Goal: Task Accomplishment & Management: Manage account settings

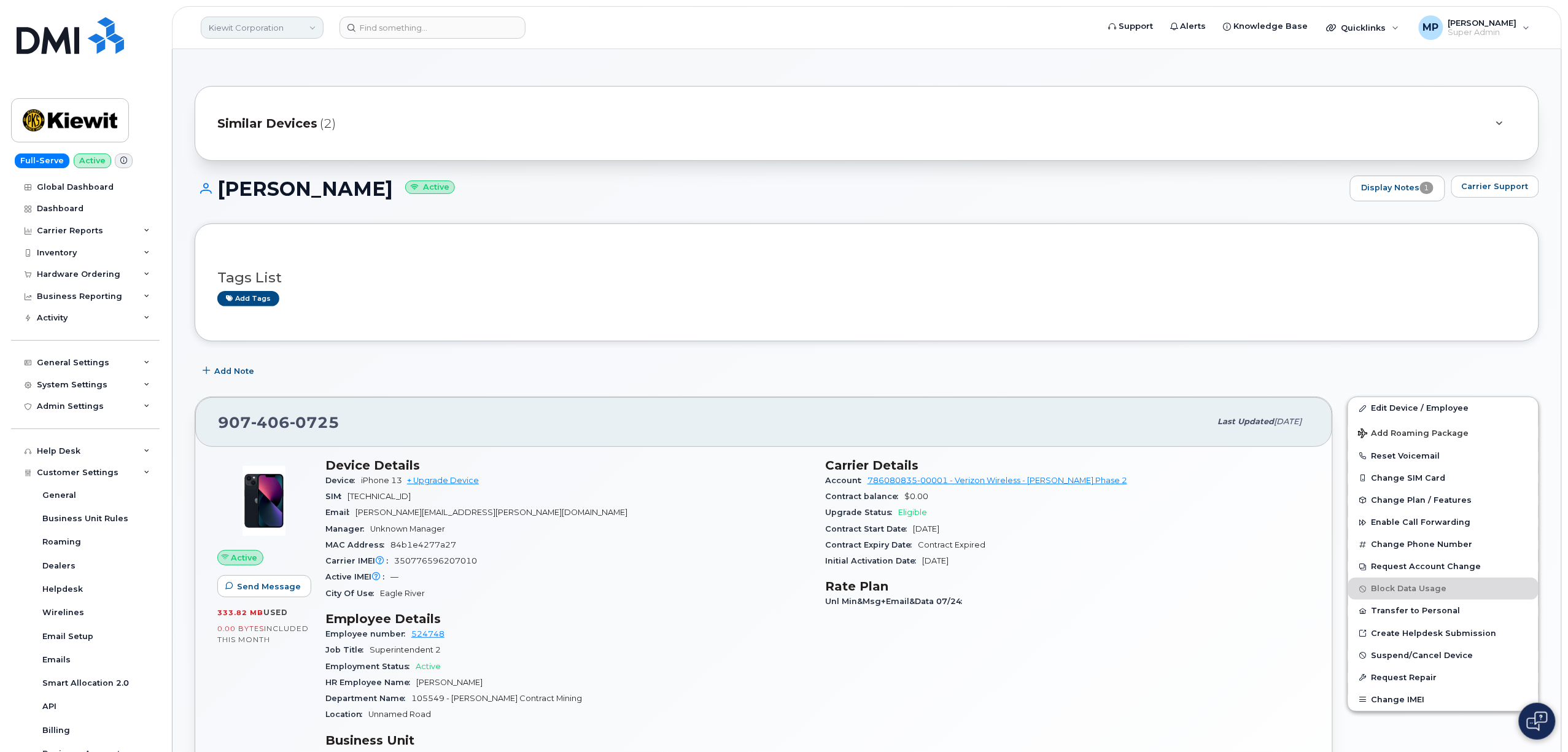
click at [270, 28] on link "Kiewit Corporation" at bounding box center [263, 28] width 123 height 22
type input "bmw"
click at [280, 114] on span "BMW Manufacturing Co LLC" at bounding box center [268, 116] width 112 height 12
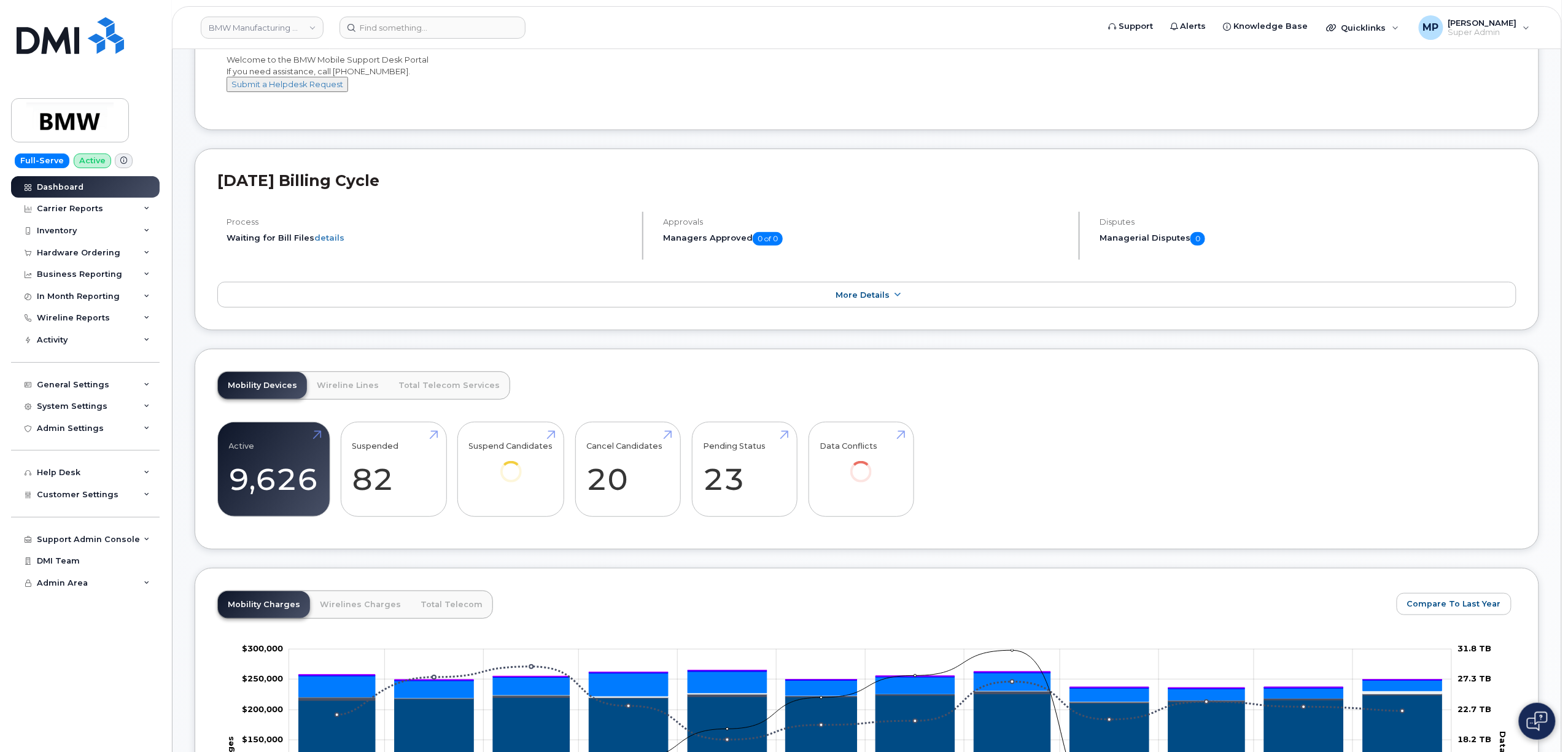
scroll to position [246, 0]
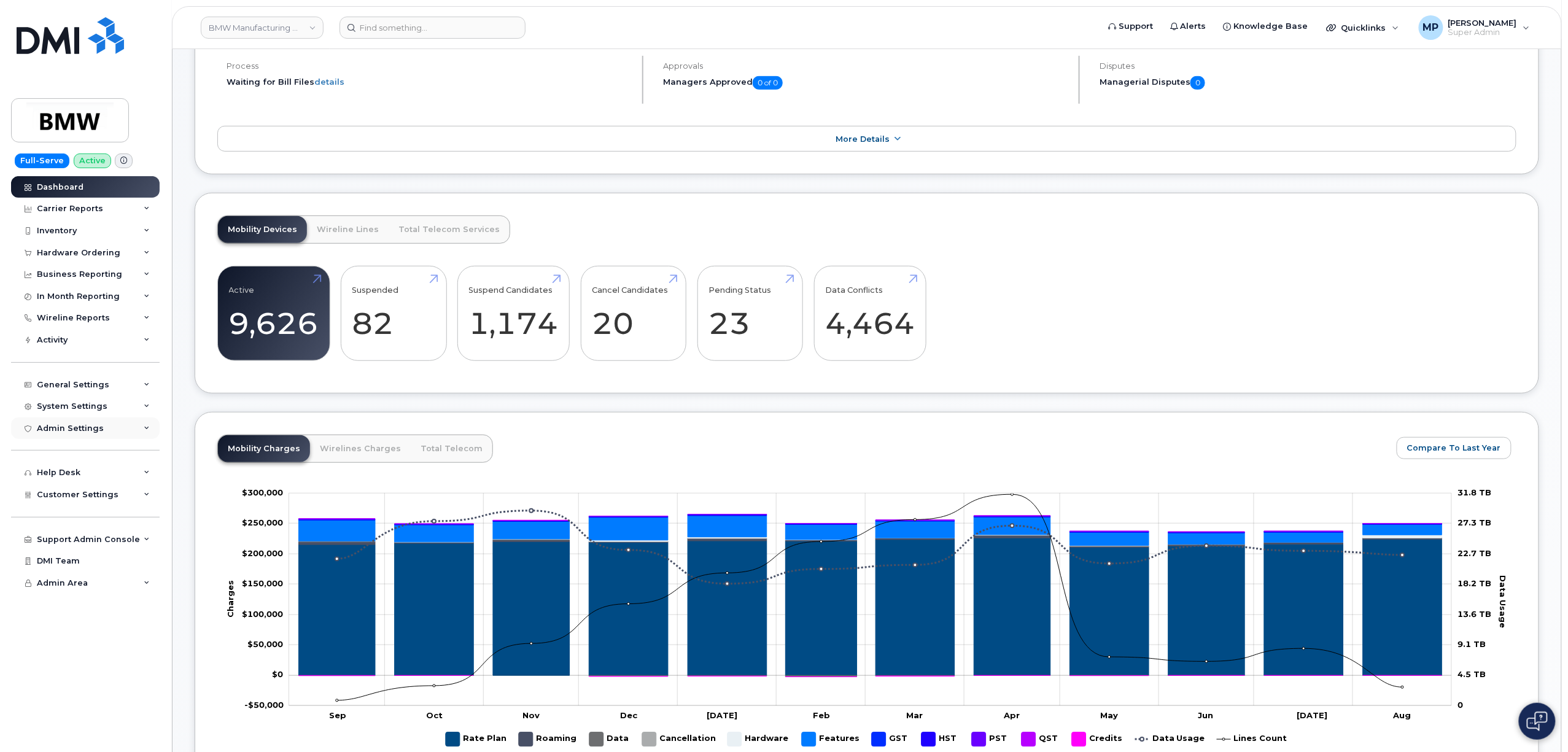
click at [76, 427] on div "Admin Settings" at bounding box center [70, 428] width 67 height 10
click at [81, 413] on div "System Settings" at bounding box center [85, 406] width 149 height 22
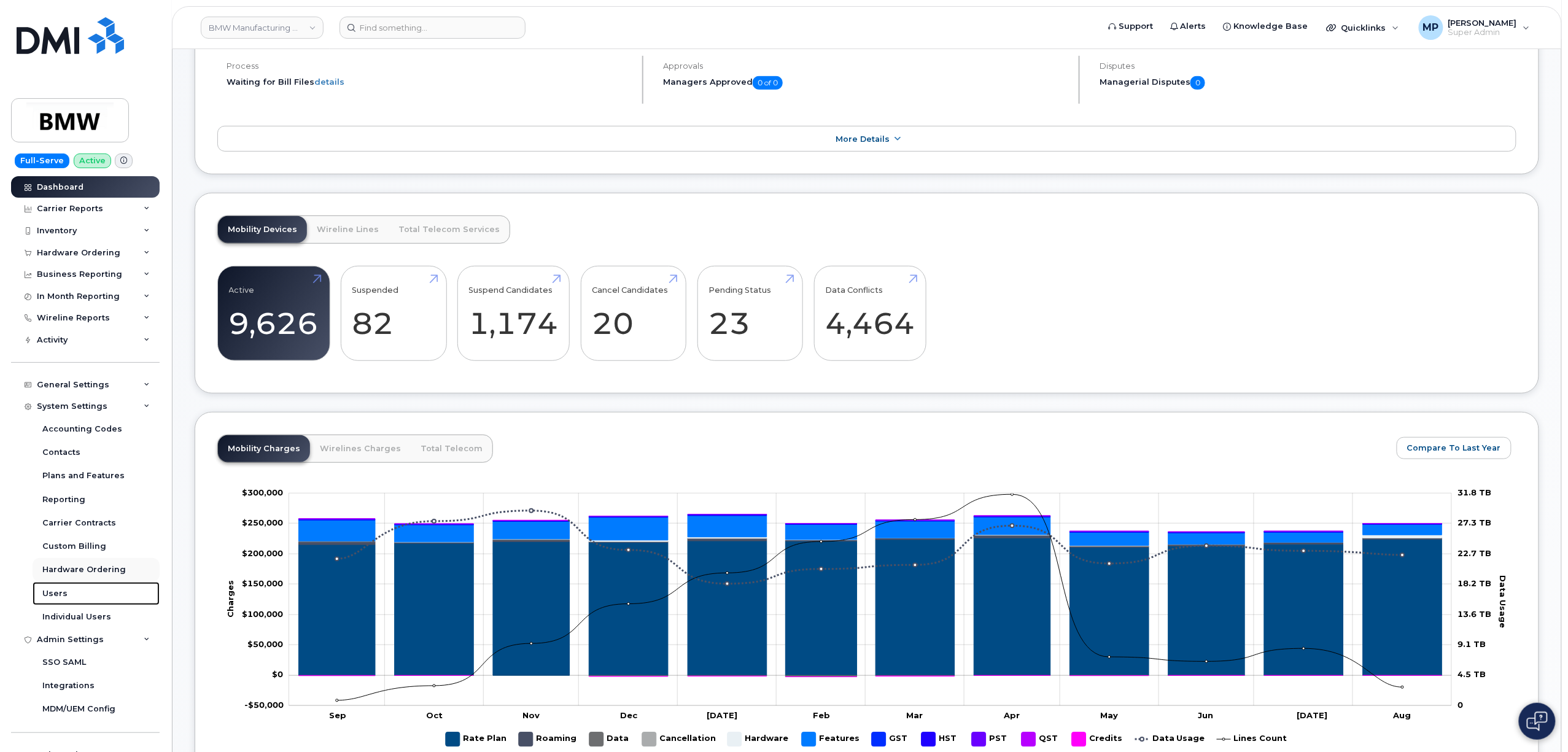
drag, startPoint x: 59, startPoint y: 592, endPoint x: 133, endPoint y: 570, distance: 77.2
click at [60, 590] on div "Users" at bounding box center [54, 593] width 25 height 11
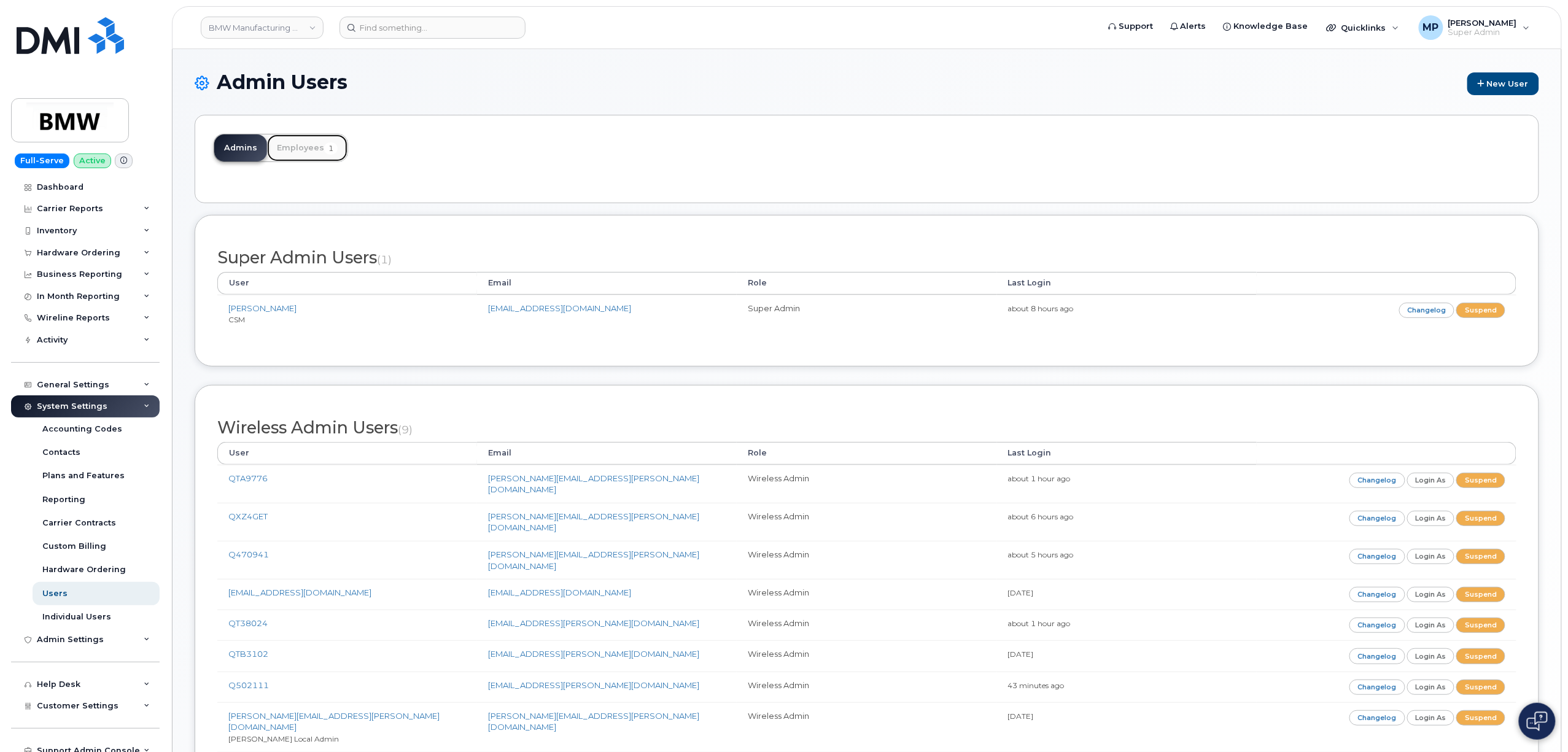
click at [305, 151] on link "Employees 1" at bounding box center [307, 148] width 81 height 27
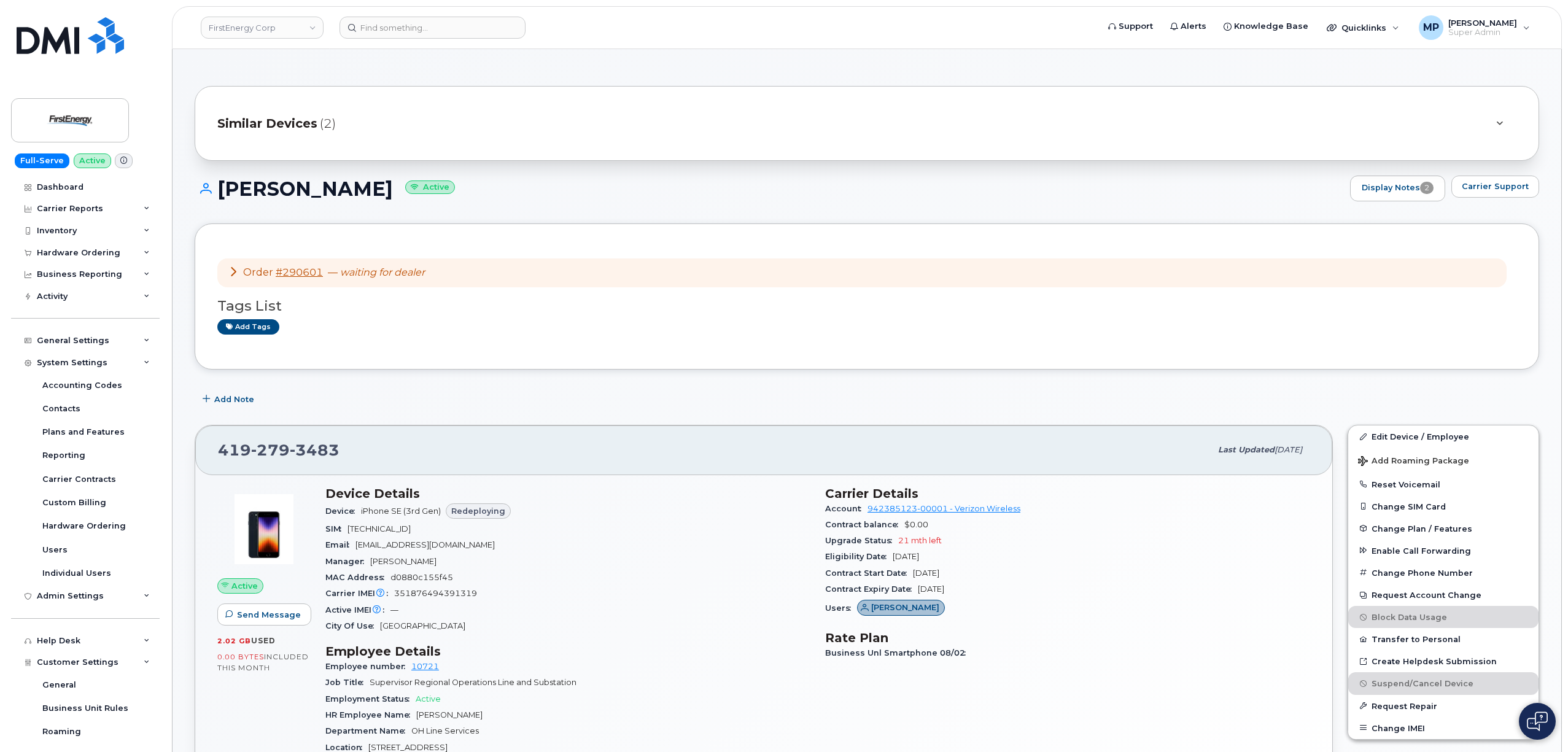
scroll to position [82, 0]
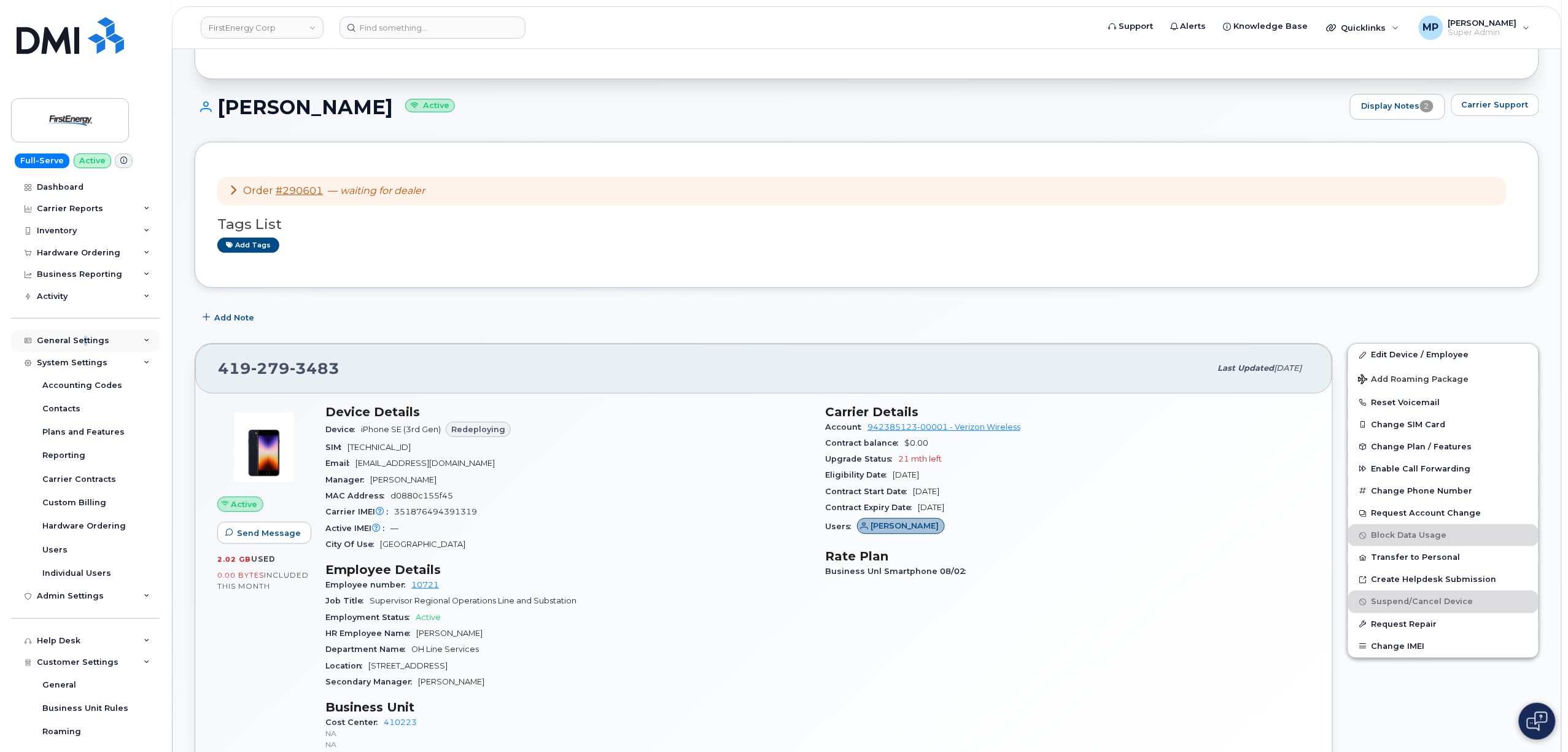
click at [82, 335] on div "General Settings" at bounding box center [85, 340] width 149 height 22
drag, startPoint x: 72, startPoint y: 339, endPoint x: 72, endPoint y: 351, distance: 12.0
click at [72, 339] on div "General Settings" at bounding box center [73, 340] width 72 height 10
drag, startPoint x: 55, startPoint y: 548, endPoint x: 83, endPoint y: 545, distance: 28.2
click at [57, 550] on div "Users" at bounding box center [54, 549] width 25 height 11
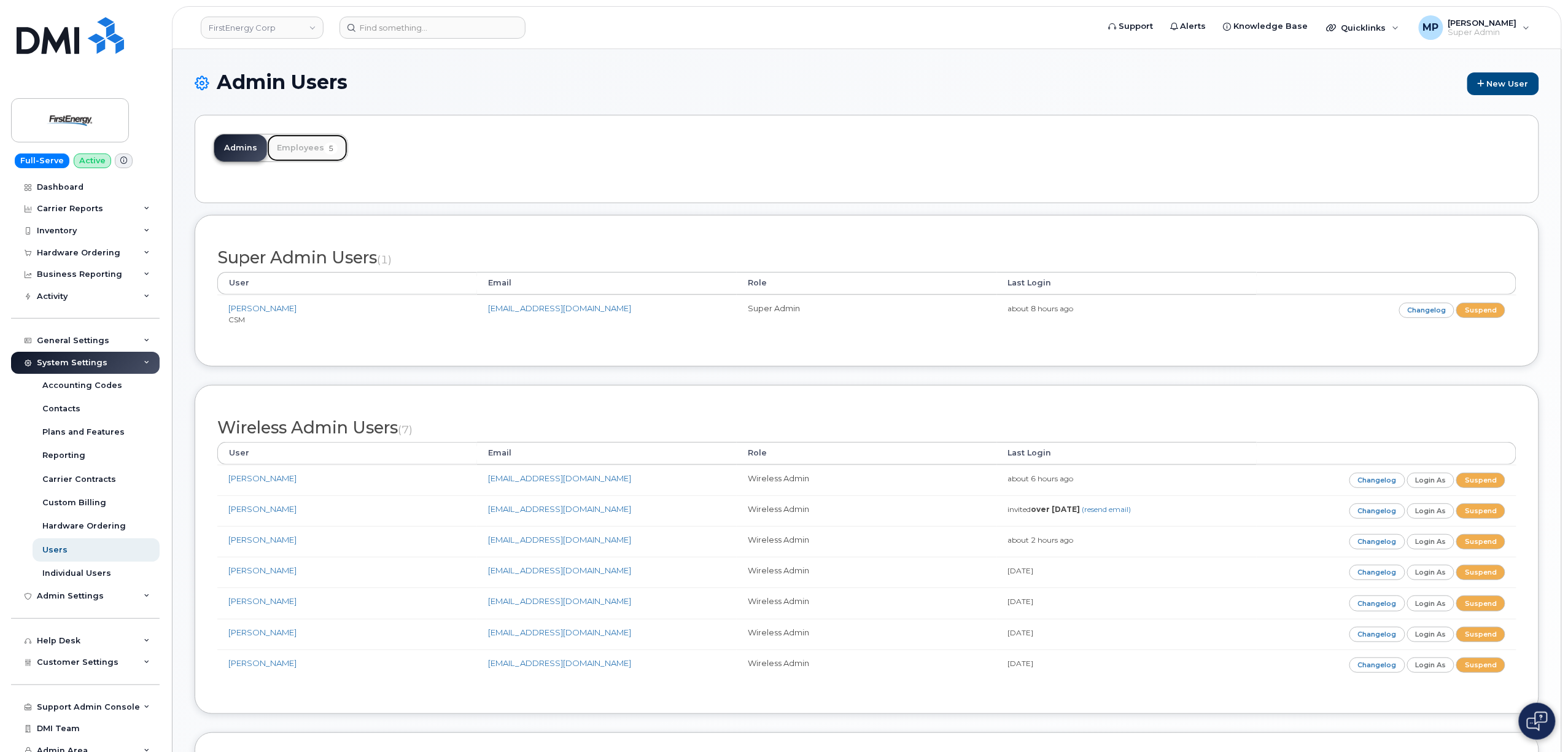
click at [303, 146] on link "Employees 5" at bounding box center [307, 148] width 81 height 27
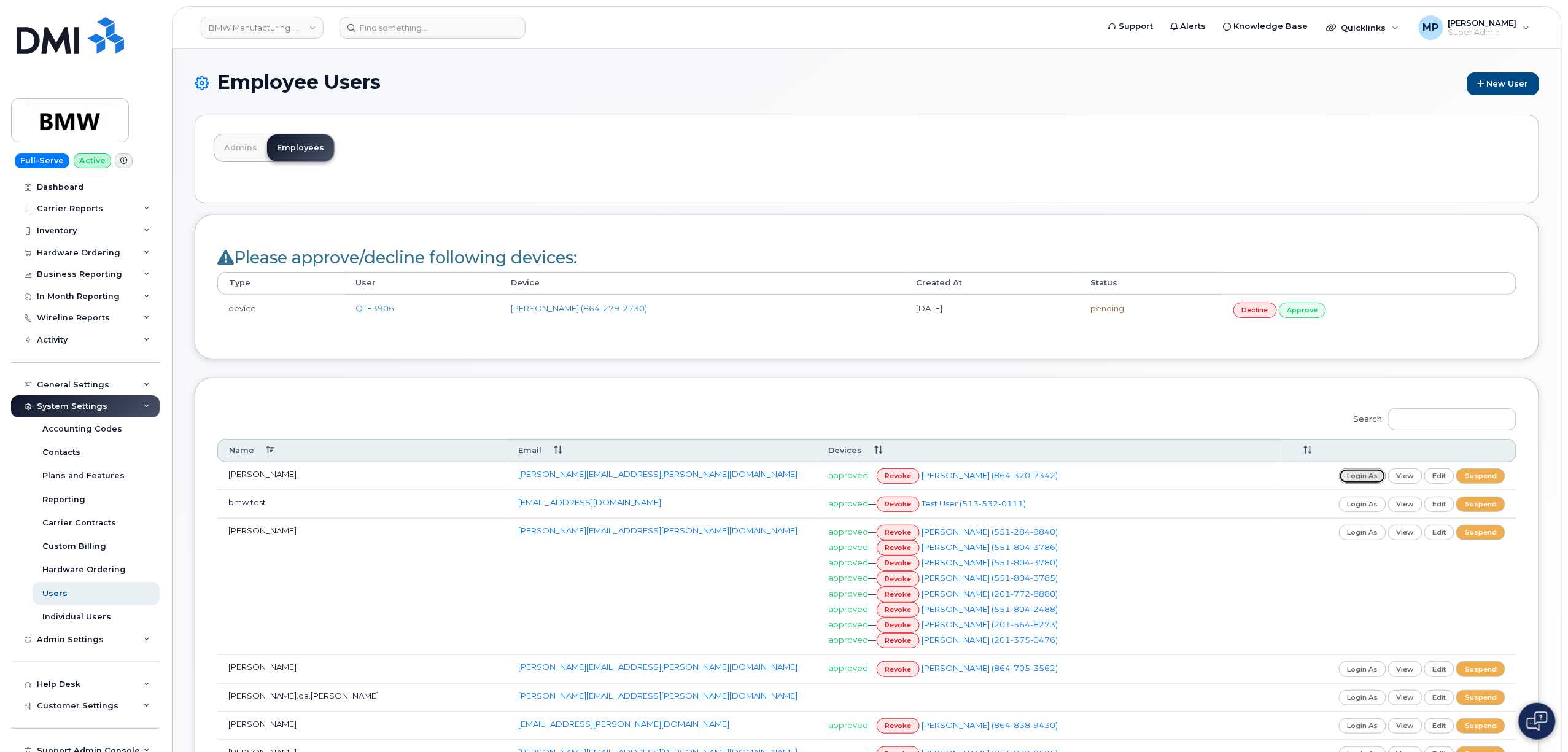
click at [1362, 479] on link "login as" at bounding box center [1362, 476] width 48 height 15
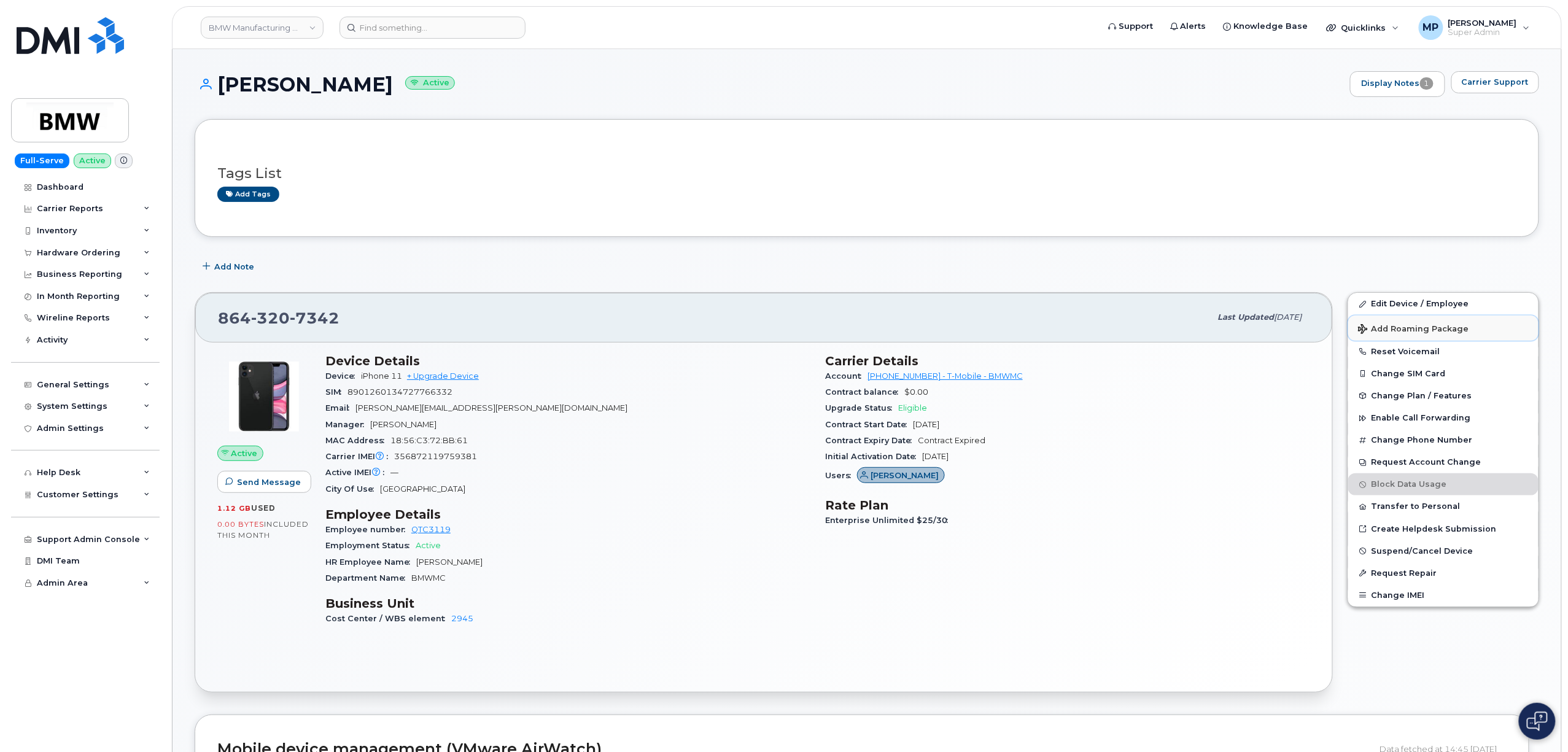
click at [1432, 328] on span "Add Roaming Package" at bounding box center [1414, 330] width 111 height 12
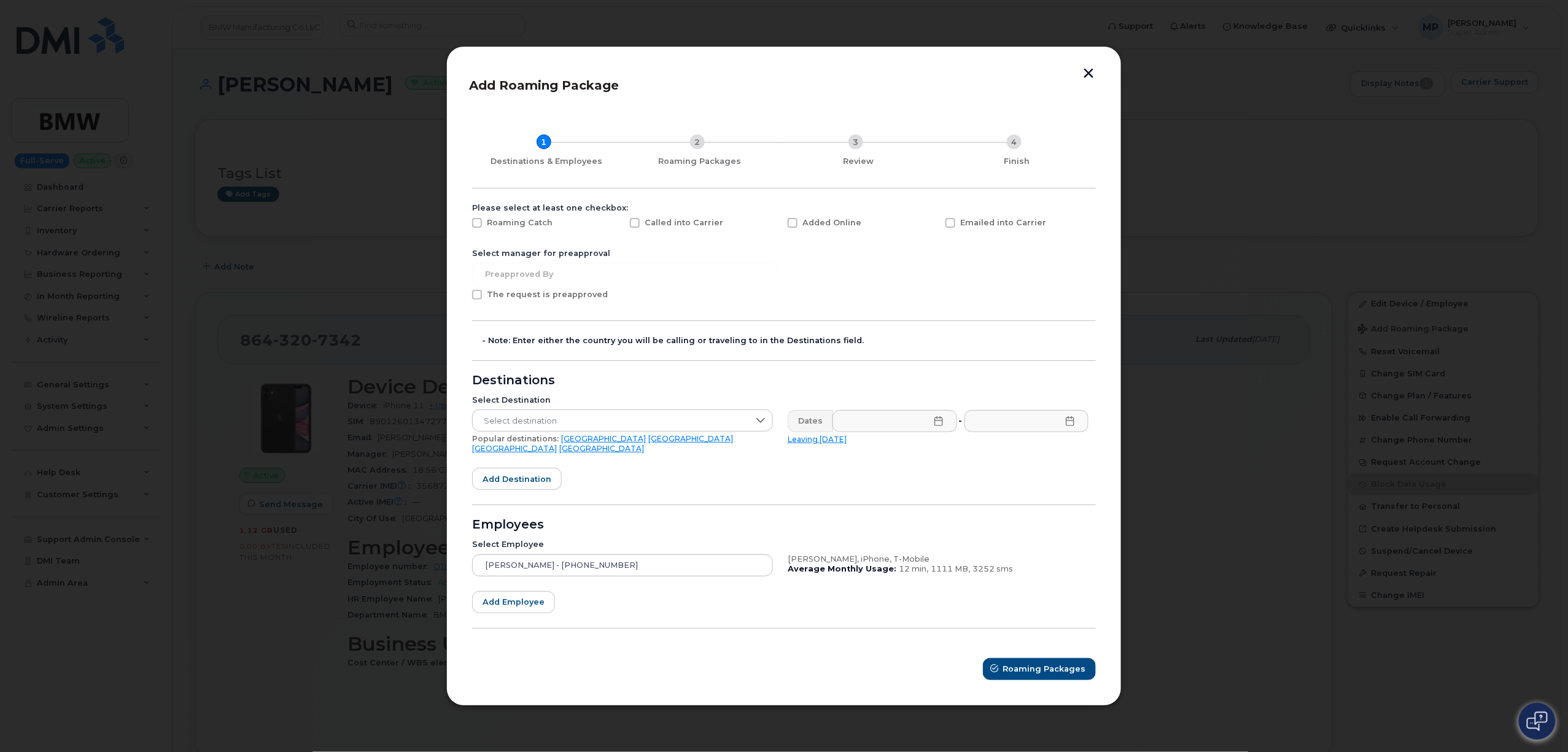
click at [1083, 77] on button "button" at bounding box center [1088, 74] width 19 height 13
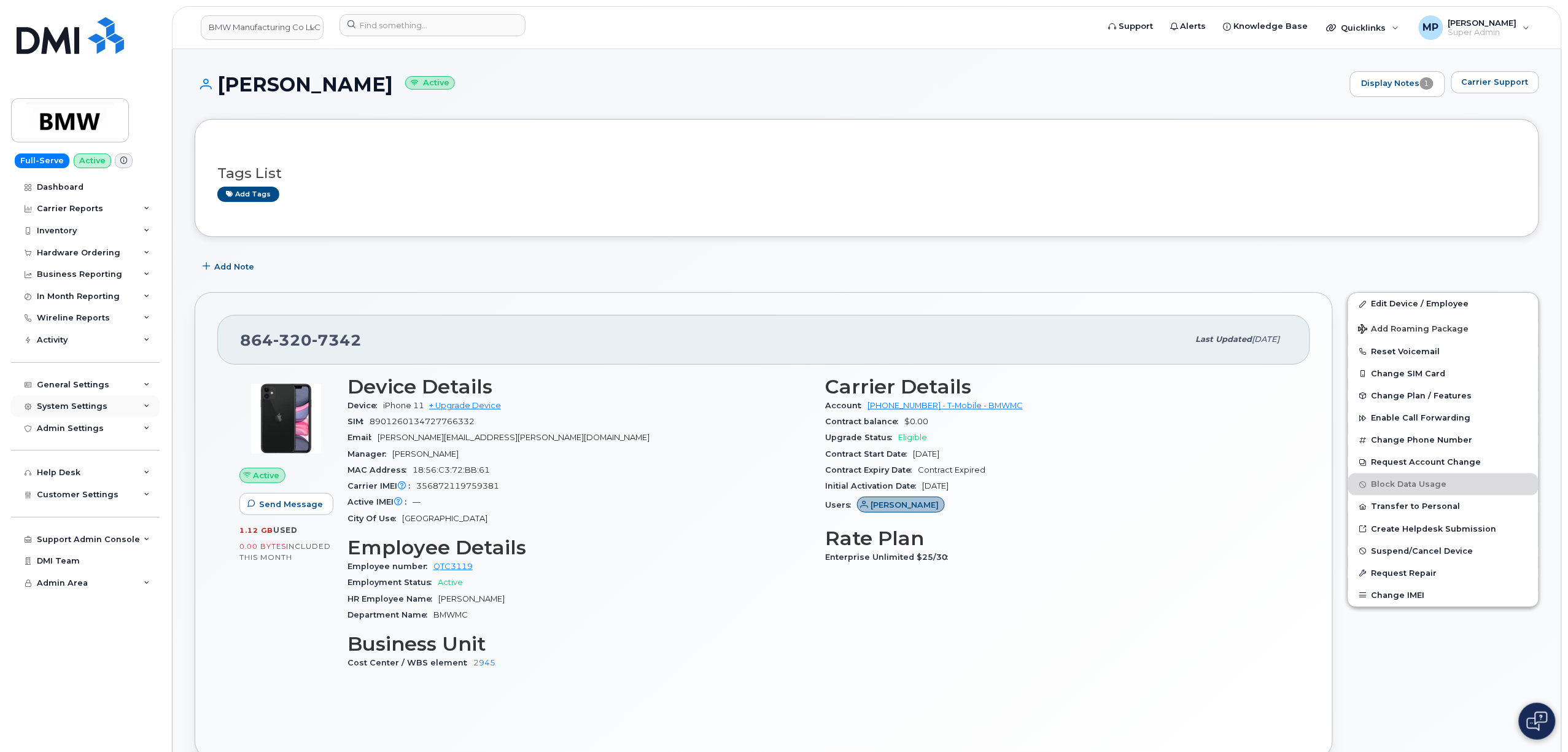
click at [70, 408] on div "System Settings" at bounding box center [72, 406] width 70 height 10
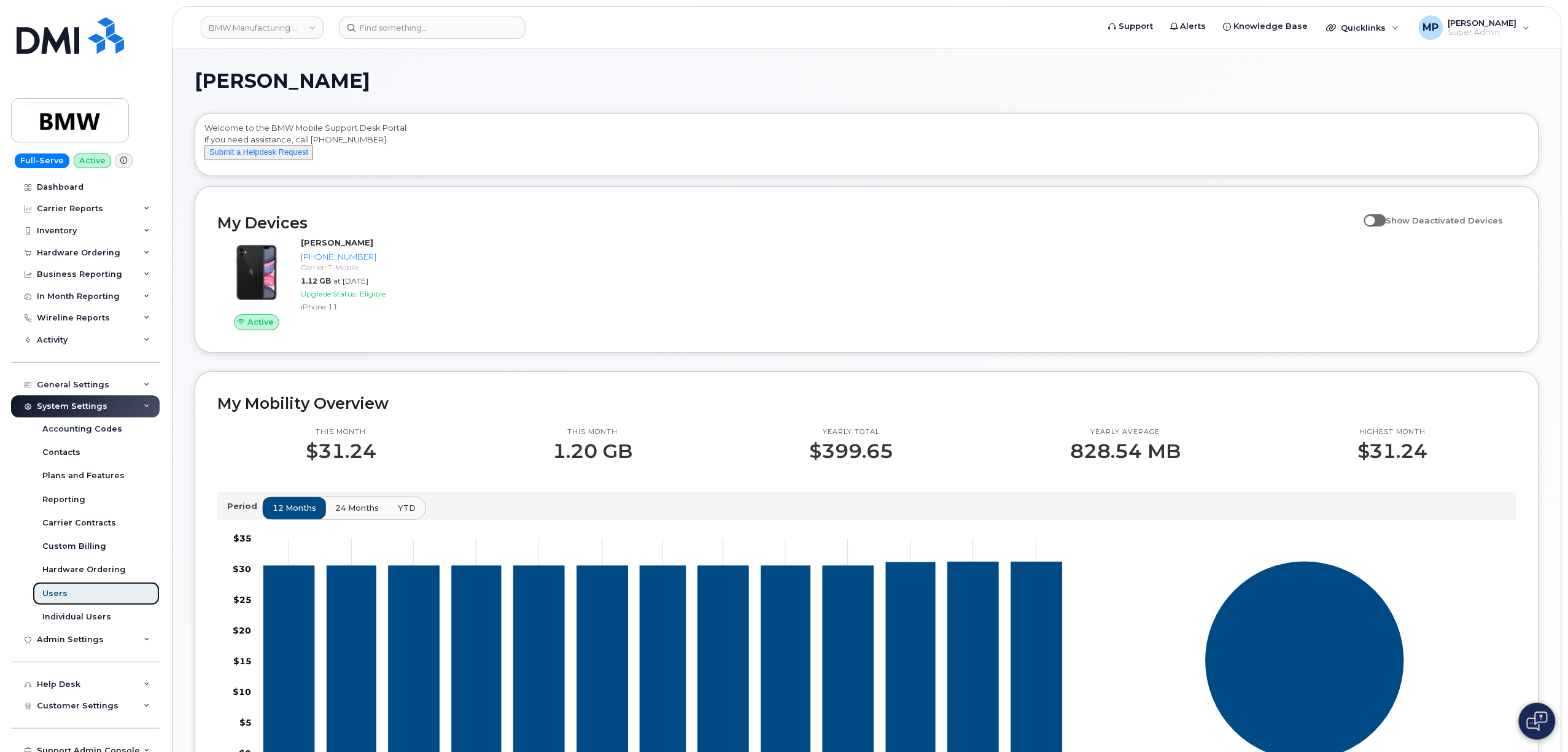
click at [53, 600] on link "Users" at bounding box center [96, 593] width 127 height 23
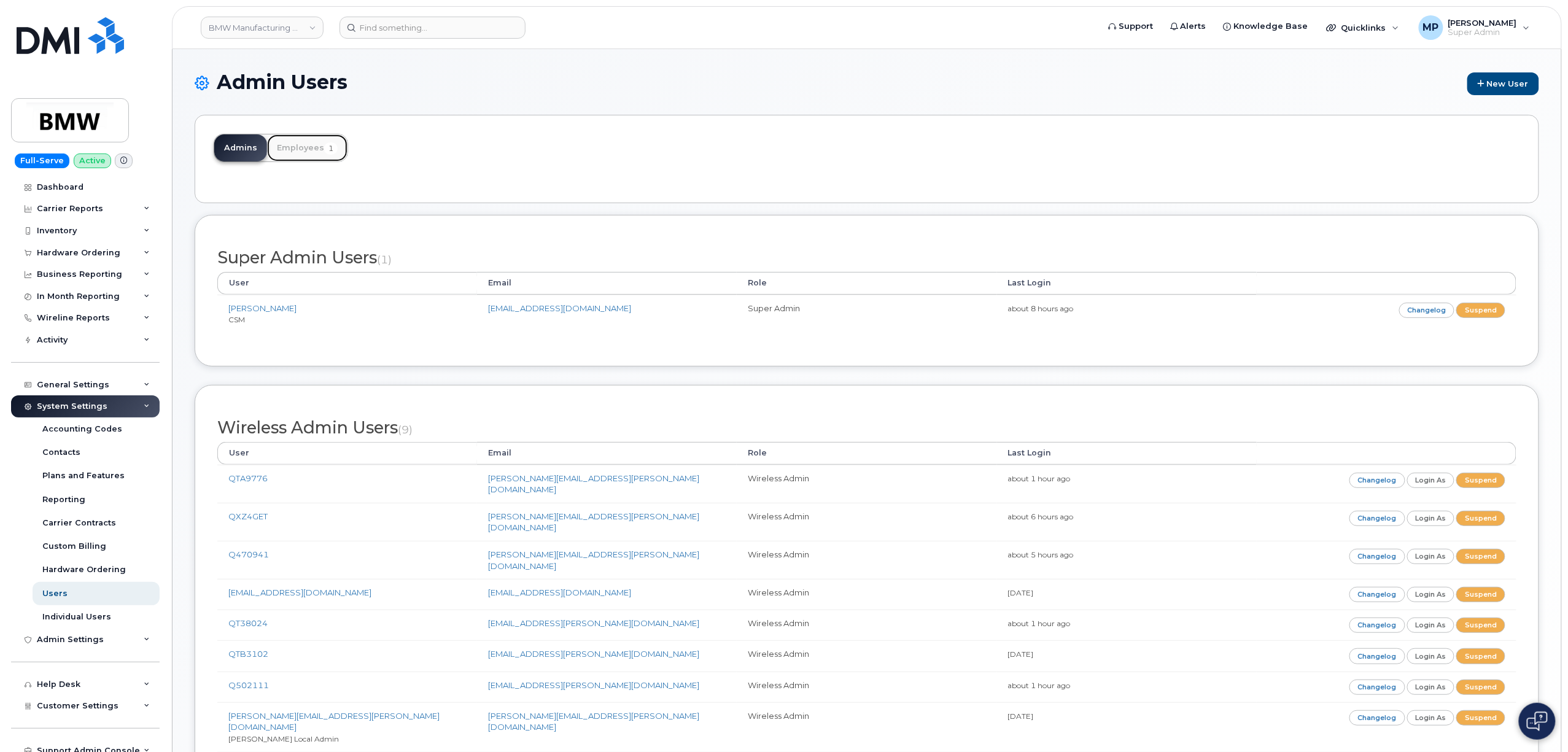
click at [303, 145] on link "Employees 1" at bounding box center [307, 148] width 81 height 27
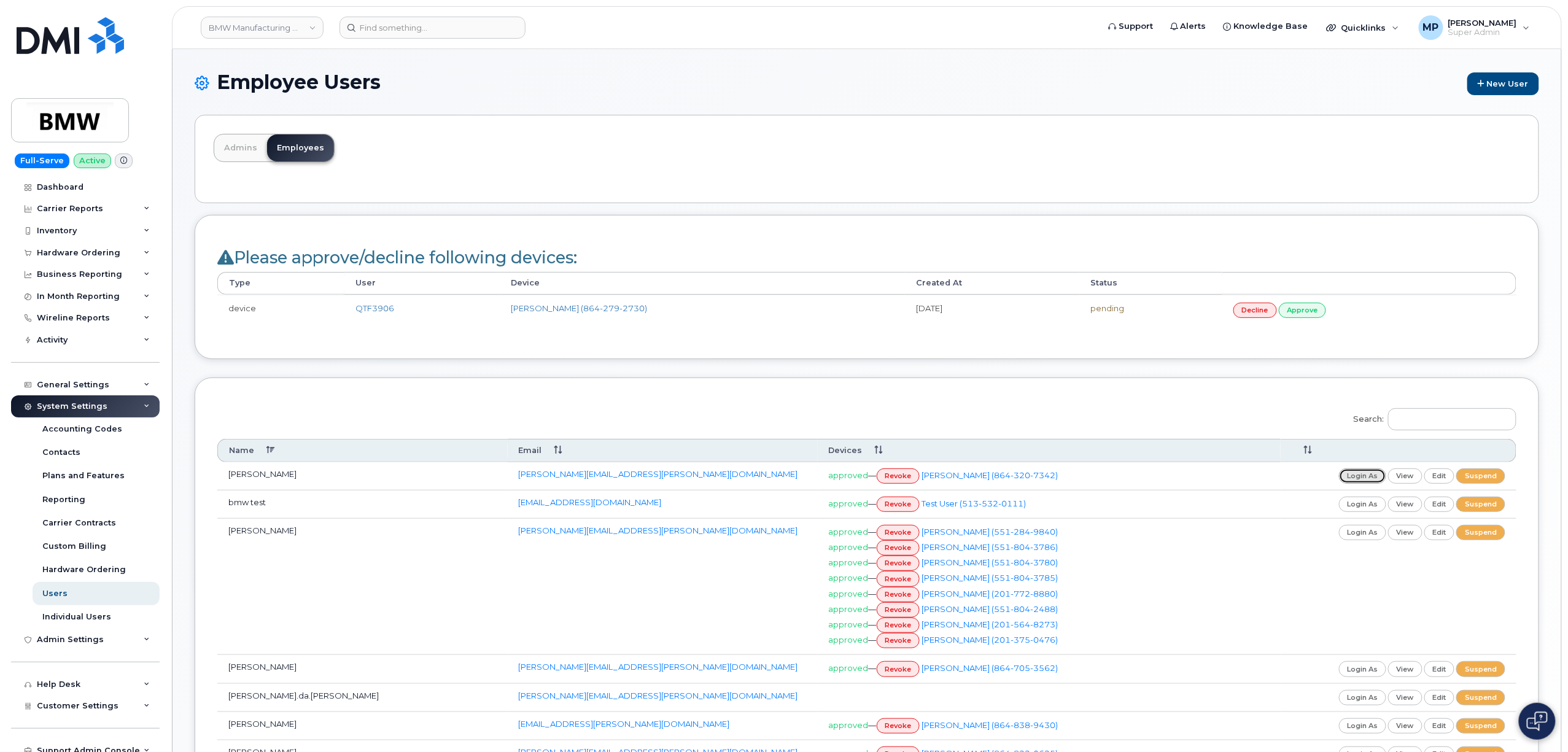
click at [1359, 477] on link "login as" at bounding box center [1362, 476] width 48 height 15
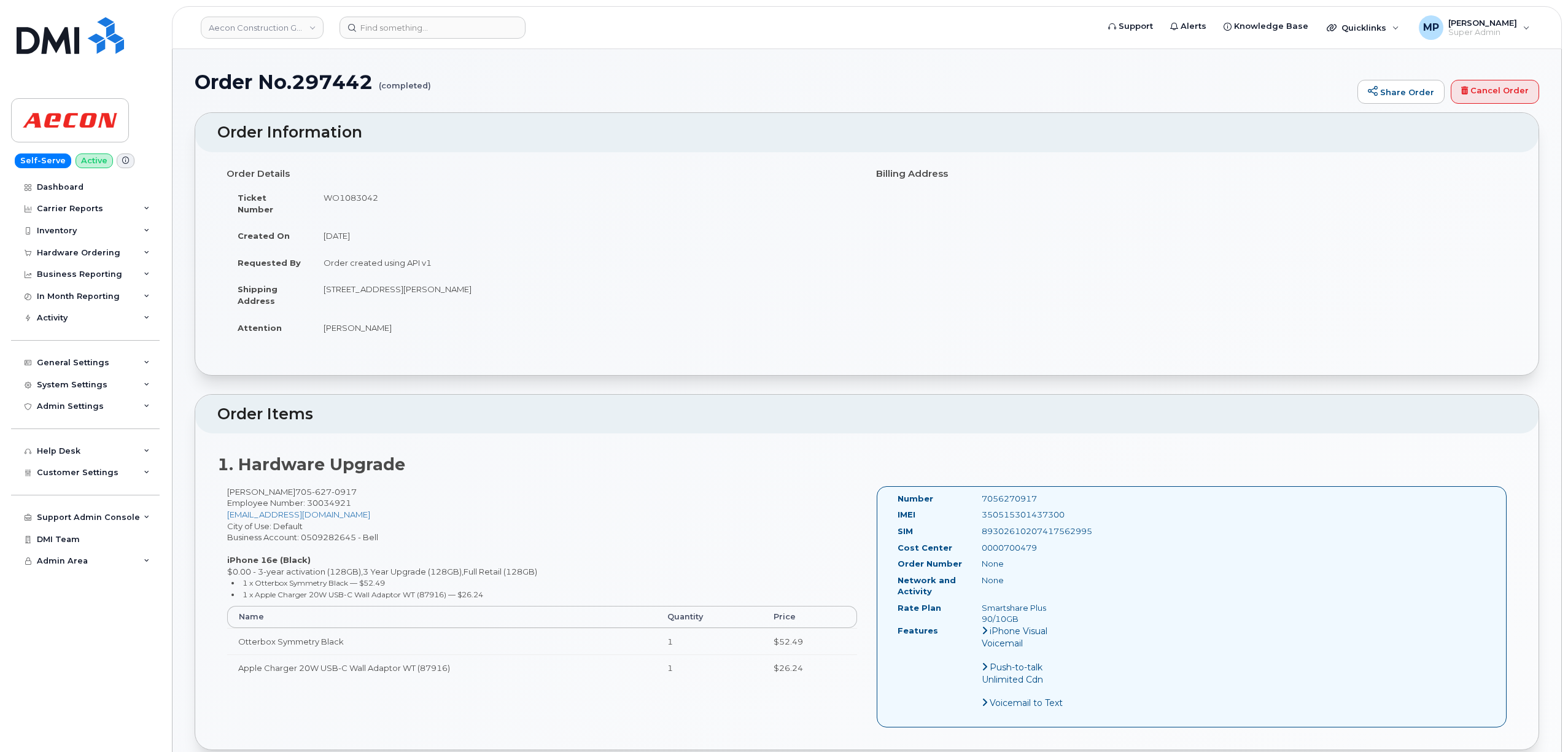
scroll to position [1391, 0]
